Goal: Use online tool/utility: Utilize a website feature to perform a specific function

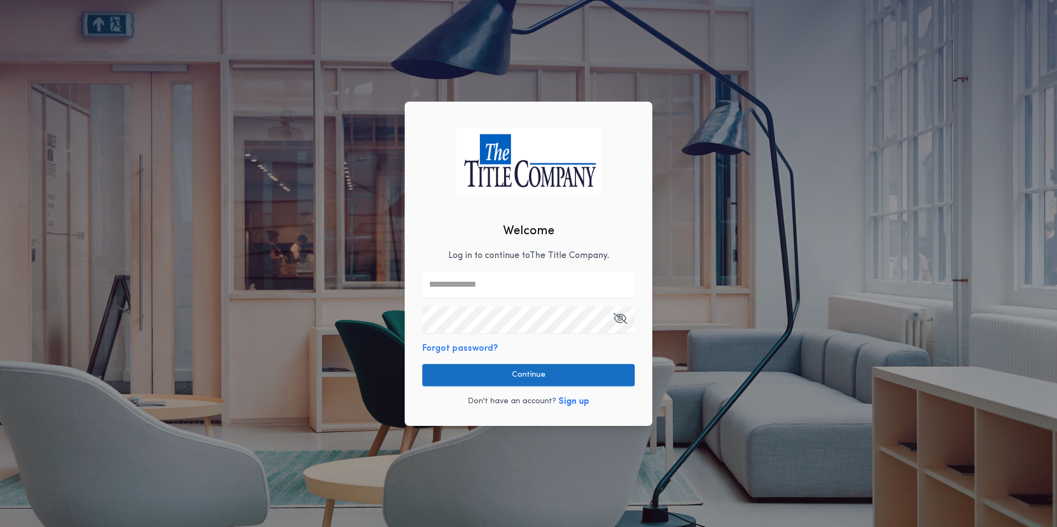
type input "**********"
click at [522, 373] on button "Continue" at bounding box center [528, 375] width 212 height 22
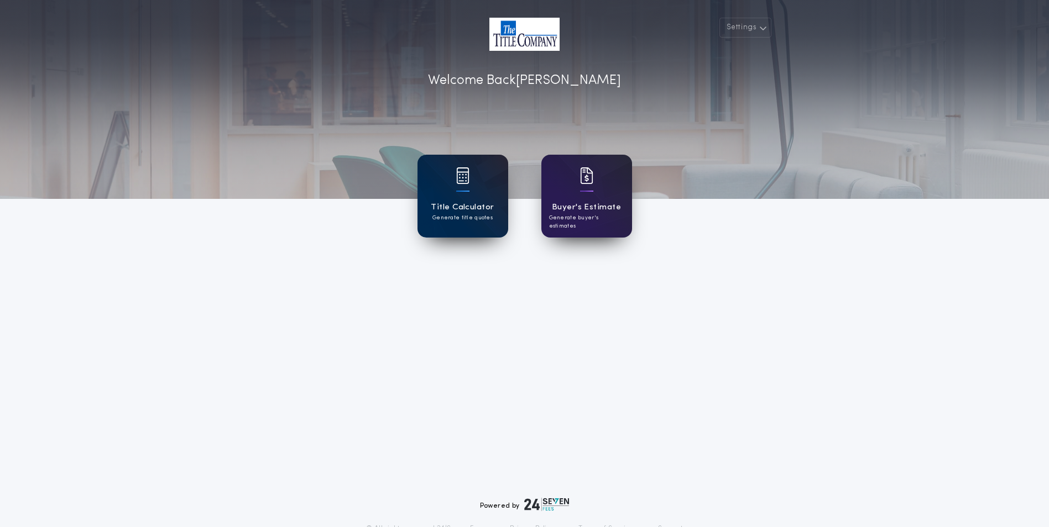
click at [479, 195] on div "Title Calculator Generate title quotes" at bounding box center [462, 196] width 91 height 83
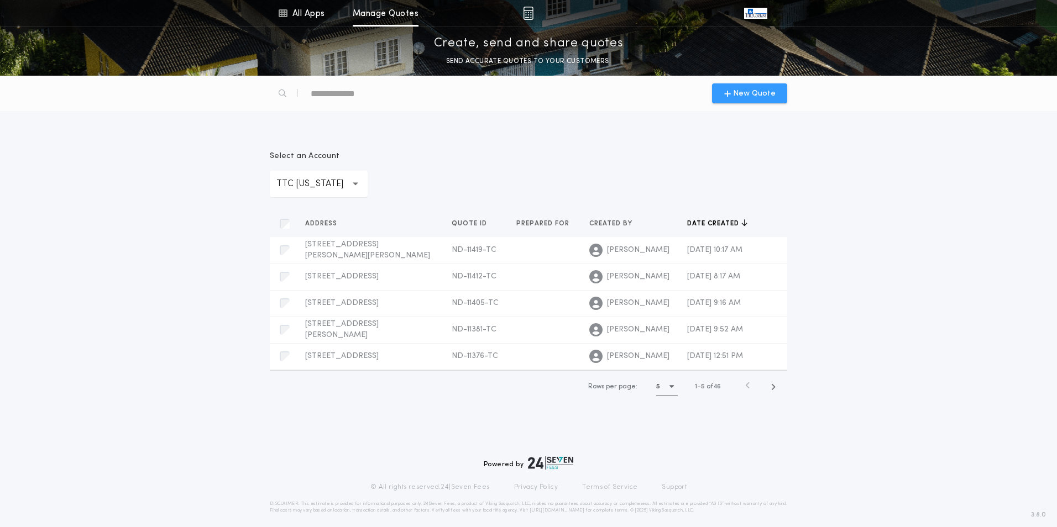
click at [739, 97] on span "New Quote" at bounding box center [754, 94] width 43 height 12
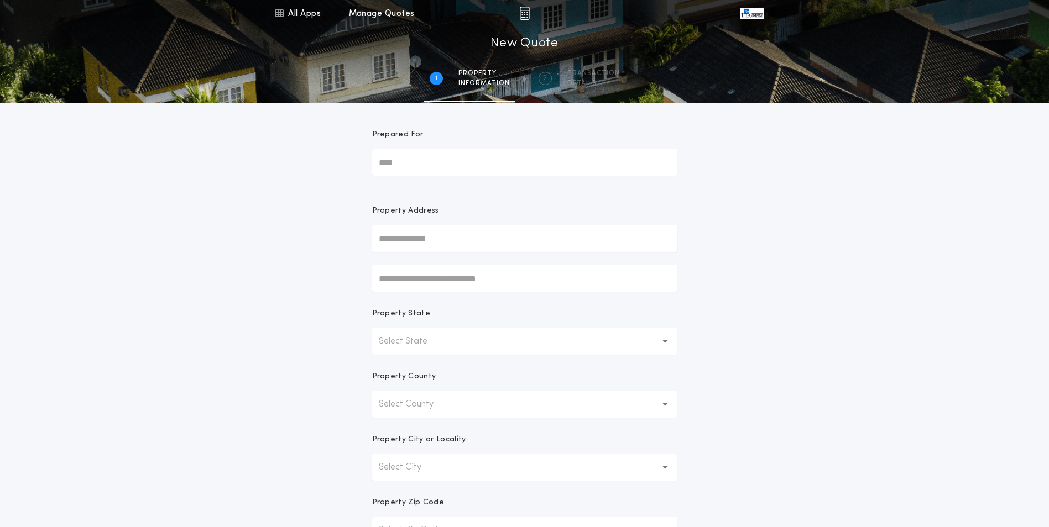
click at [421, 239] on input "text" at bounding box center [524, 239] width 305 height 27
click at [432, 263] on button "[STREET_ADDRESS]" at bounding box center [524, 261] width 305 height 17
type input "**********"
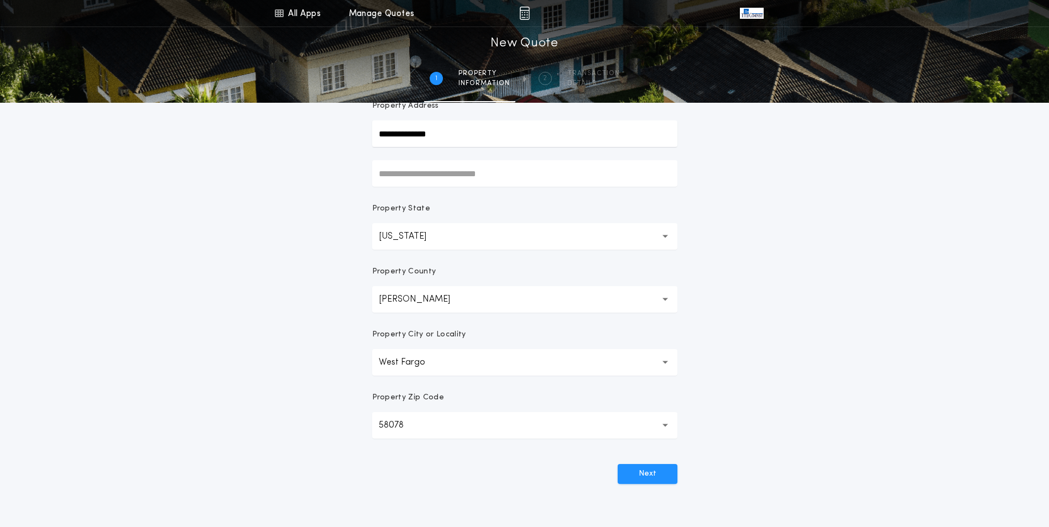
scroll to position [111, 0]
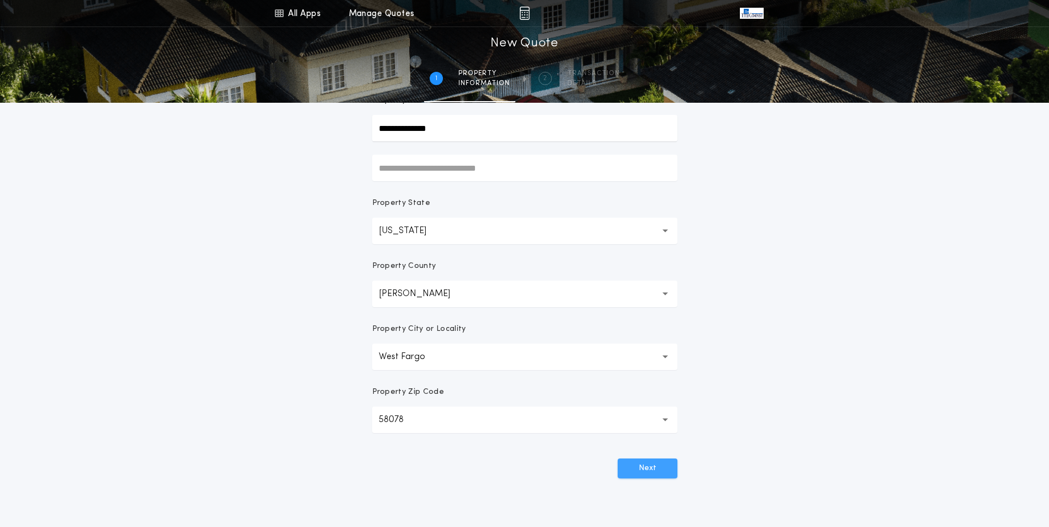
click at [662, 467] on button "Next" at bounding box center [648, 469] width 60 height 20
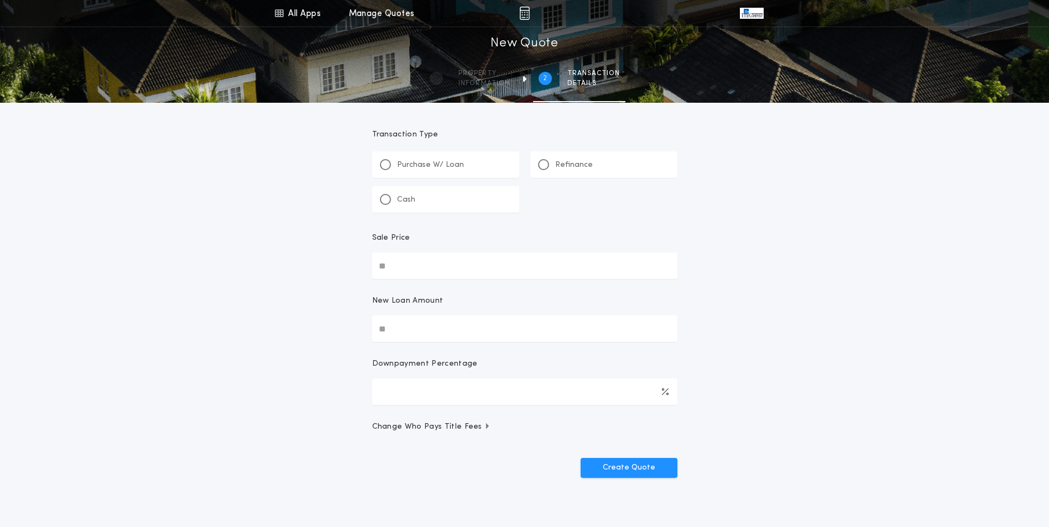
click at [436, 165] on p "Purchase W/ Loan" at bounding box center [430, 165] width 67 height 11
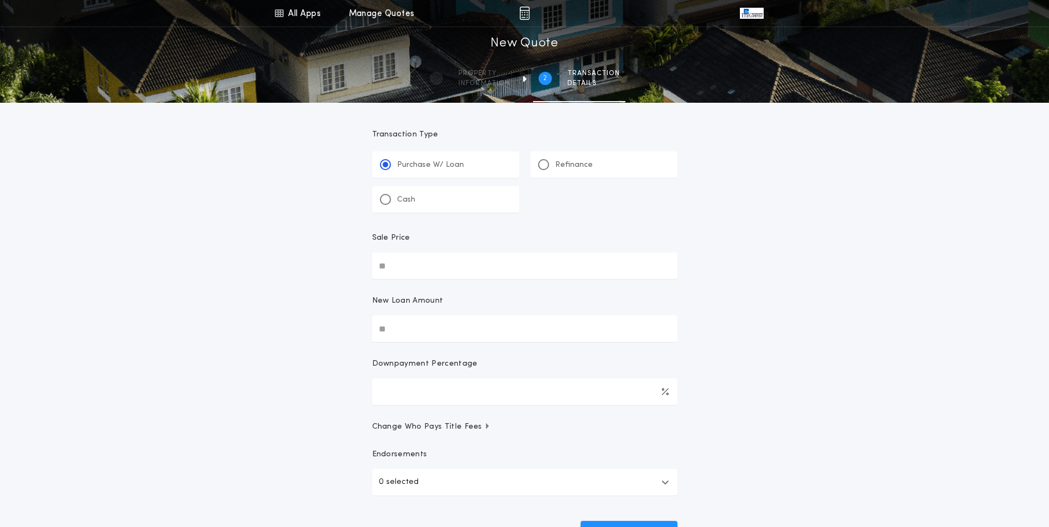
click at [421, 264] on input "Sale Price" at bounding box center [524, 266] width 305 height 27
click at [556, 164] on p "Refinance" at bounding box center [574, 165] width 38 height 11
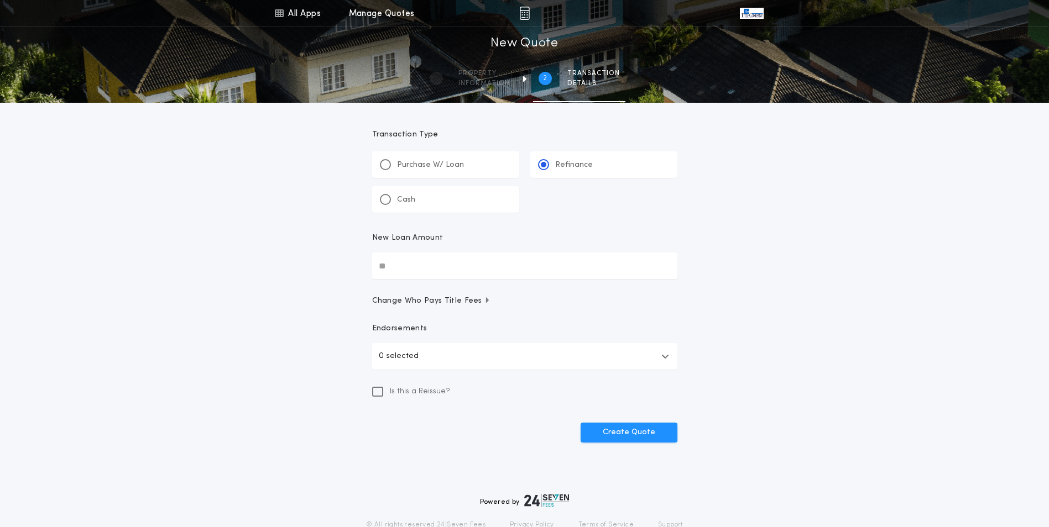
click at [413, 261] on input "New Loan Amount" at bounding box center [524, 266] width 305 height 27
type input "********"
click at [630, 435] on button "Create Quote" at bounding box center [629, 433] width 97 height 20
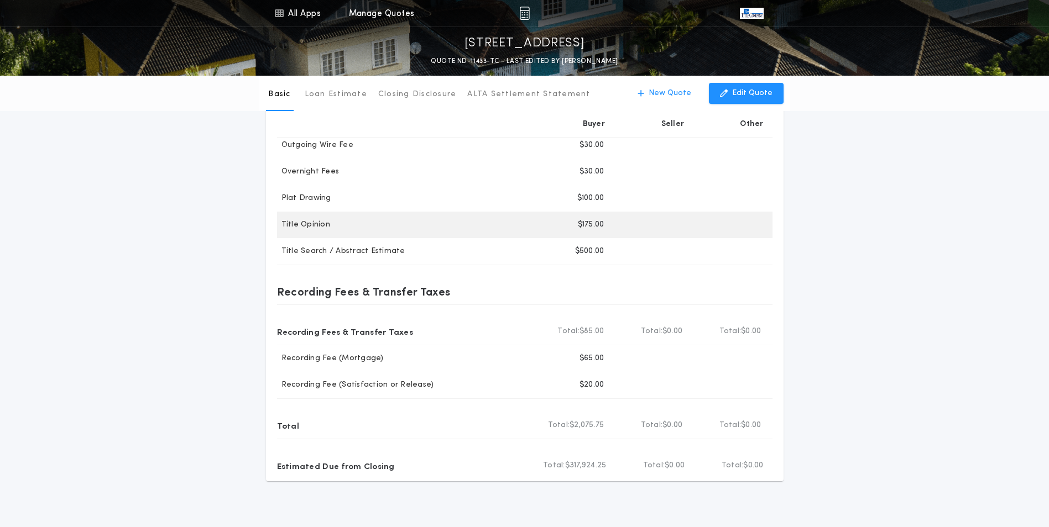
scroll to position [239, 0]
